Goal: Transaction & Acquisition: Purchase product/service

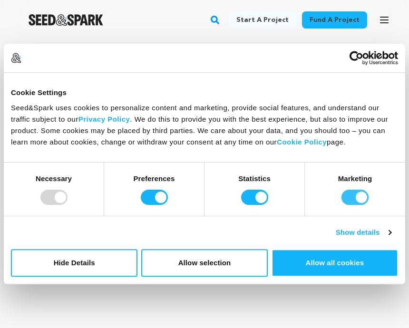
click at [359, 200] on input "Marketing" at bounding box center [354, 197] width 27 height 15
checkbox input "false"
click at [261, 199] on input "Statistics" at bounding box center [254, 197] width 27 height 15
checkbox input "false"
click at [154, 201] on input "Preferences" at bounding box center [154, 197] width 27 height 15
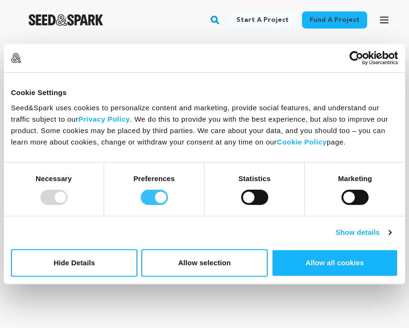
checkbox input "false"
click at [227, 276] on button "Allow selection" at bounding box center [204, 263] width 126 height 28
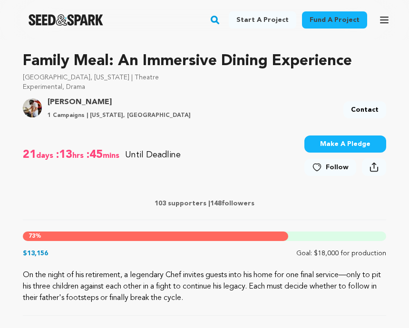
scroll to position [284, 0]
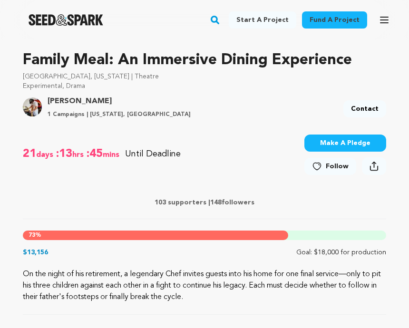
click at [358, 138] on button "Make A Pledge" at bounding box center [345, 143] width 82 height 17
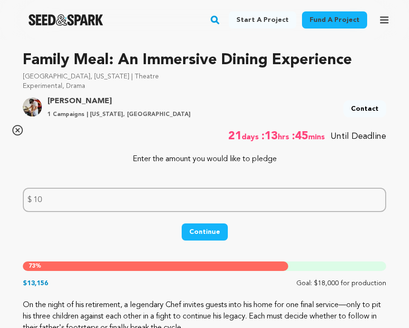
click at [362, 328] on div "On the night of his retirement, a legendary Chef invites guests into his home f…" at bounding box center [204, 323] width 363 height 46
click at [350, 328] on div "On the night of his retirement, a legendary Chef invites guests into his home f…" at bounding box center [204, 323] width 363 height 46
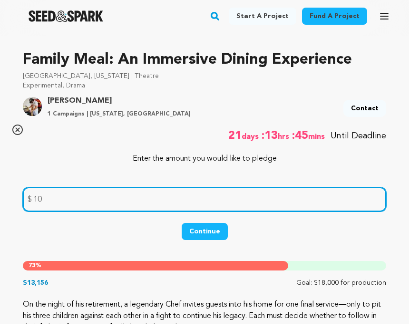
click at [44, 209] on input "10" at bounding box center [204, 203] width 363 height 24
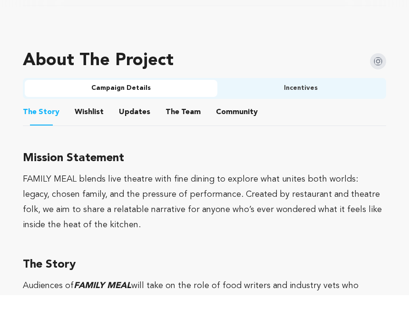
scroll to position [606, 0]
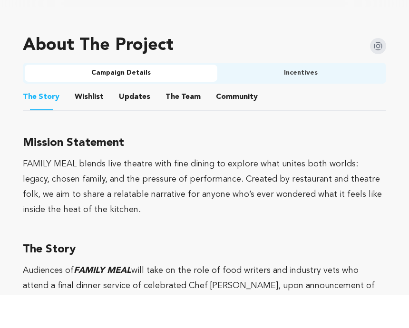
click at [309, 97] on button "Incentives" at bounding box center [300, 105] width 167 height 17
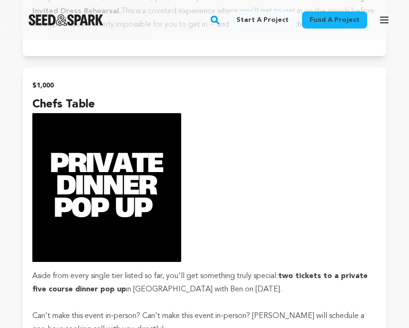
scroll to position [2360, 0]
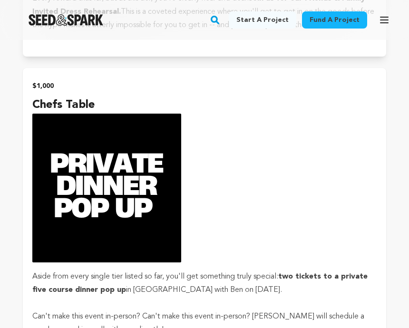
type input "1000"
click at [125, 189] on img "submit" at bounding box center [106, 188] width 149 height 149
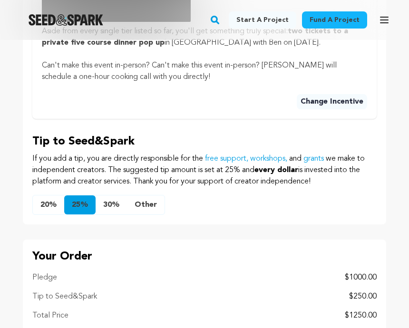
scroll to position [660, 0]
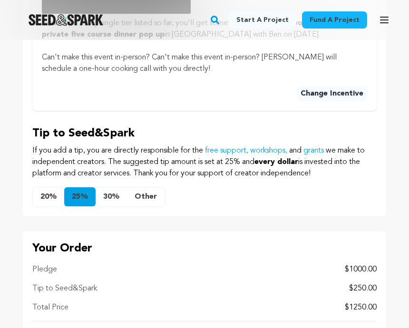
click at [145, 202] on button "Other" at bounding box center [146, 197] width 38 height 19
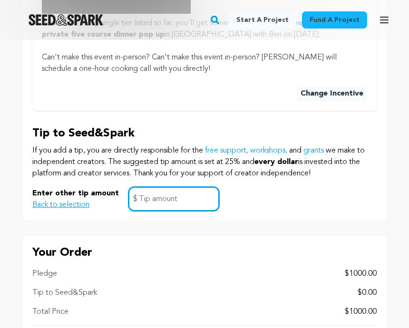
click at [145, 198] on input "text" at bounding box center [173, 199] width 91 height 24
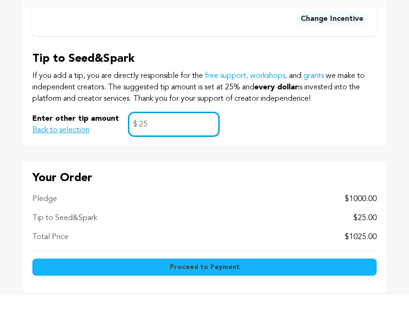
scroll to position [708, 0]
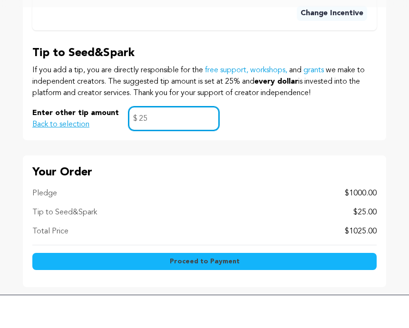
type input "25"
click at [260, 286] on button "Proceed to Payment" at bounding box center [204, 294] width 344 height 17
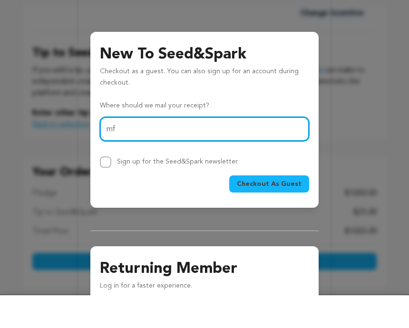
type input "m"
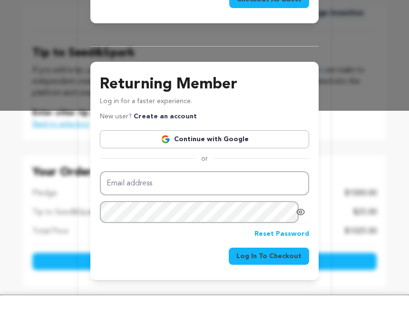
scroll to position [184, 0]
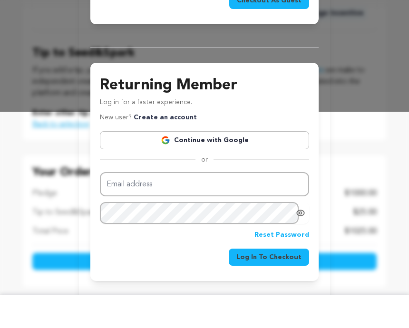
type input "mfreimuth3801@gmail.com"
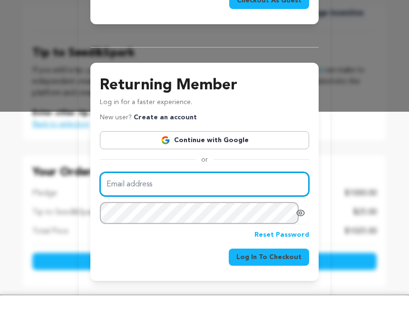
click at [119, 205] on input "Email address" at bounding box center [204, 217] width 209 height 24
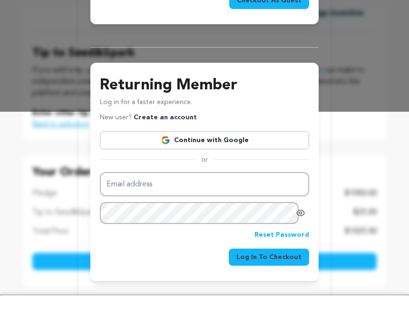
click at [236, 164] on link "Continue with Google" at bounding box center [204, 173] width 209 height 18
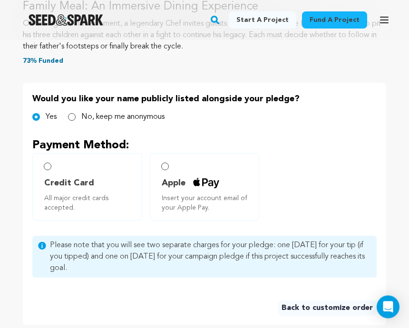
scroll to position [318, 0]
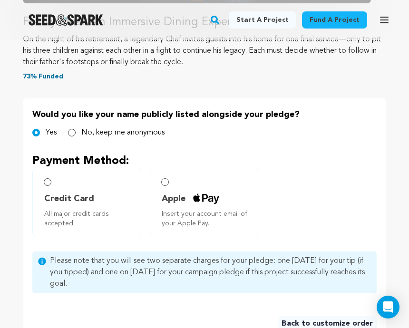
click at [69, 132] on input "No, keep me anonymous" at bounding box center [72, 133] width 8 height 8
radio input "true"
click at [166, 186] on label "Apple Insert your account email of your Apple Pay." at bounding box center [205, 203] width 110 height 68
click at [164, 185] on input "Apple Insert your account email of your Apple Pay." at bounding box center [165, 182] width 8 height 8
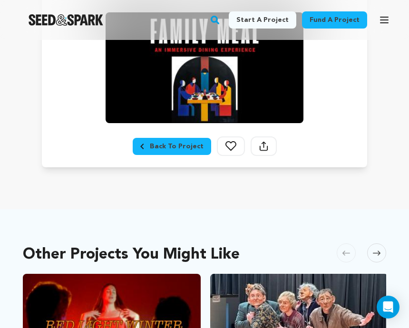
scroll to position [287, 0]
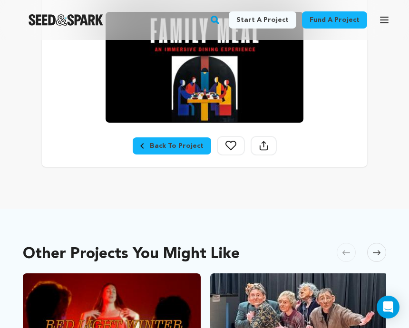
click at [174, 148] on div "Back To Project" at bounding box center [171, 146] width 63 height 10
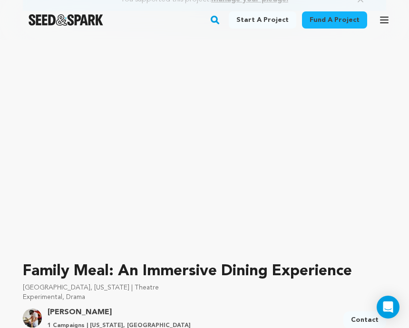
scroll to position [95, 0]
